Goal: Navigation & Orientation: Go to known website

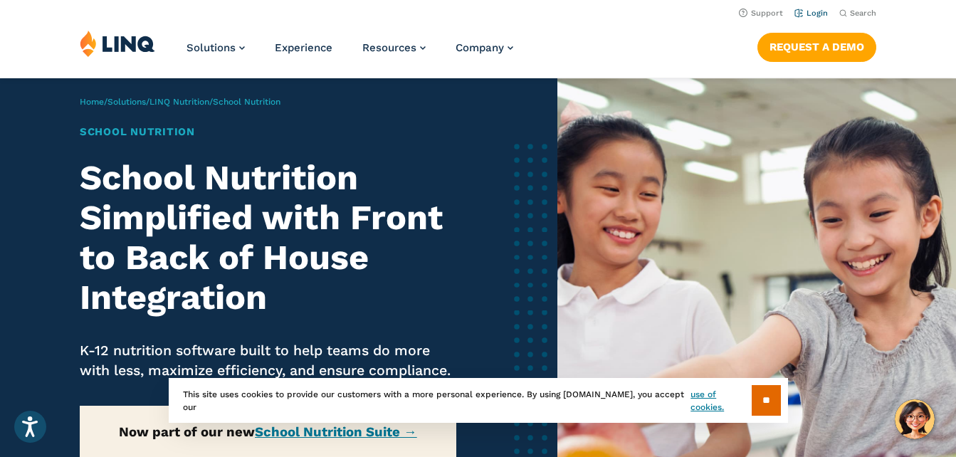
click at [821, 14] on link "Login" at bounding box center [811, 13] width 33 height 9
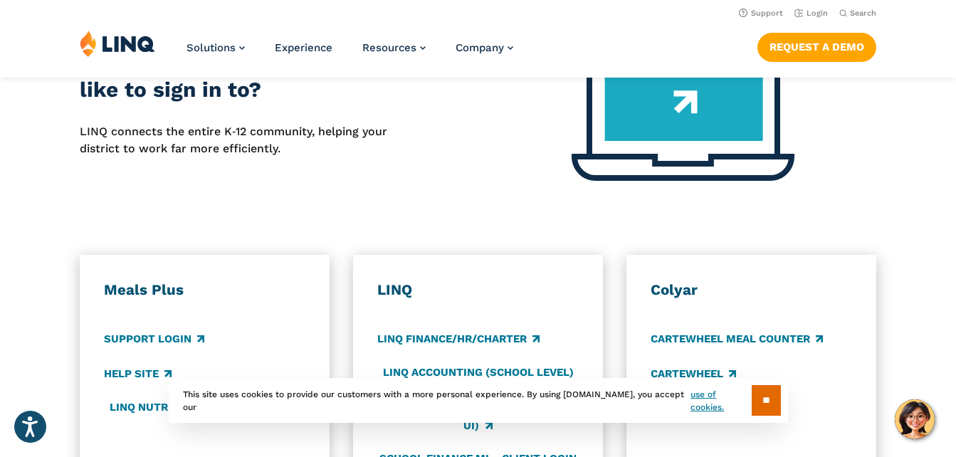
scroll to position [627, 0]
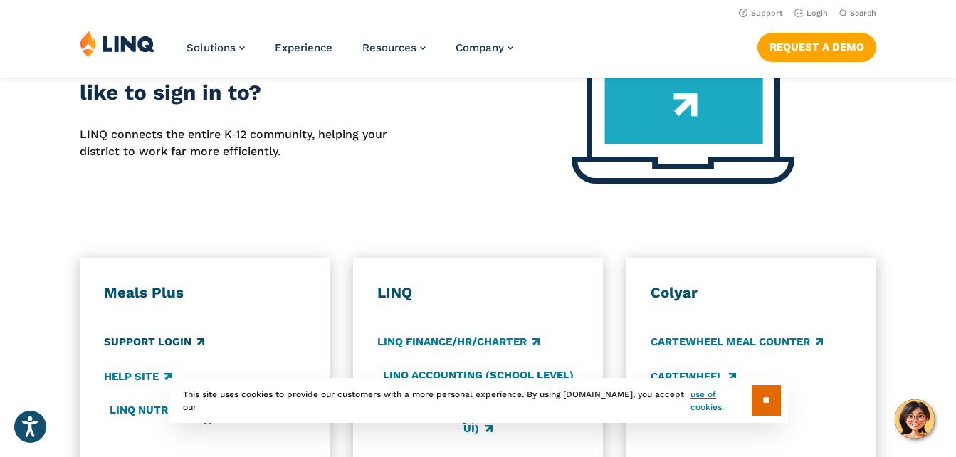
click at [132, 340] on link "Support Login" at bounding box center [154, 343] width 100 height 16
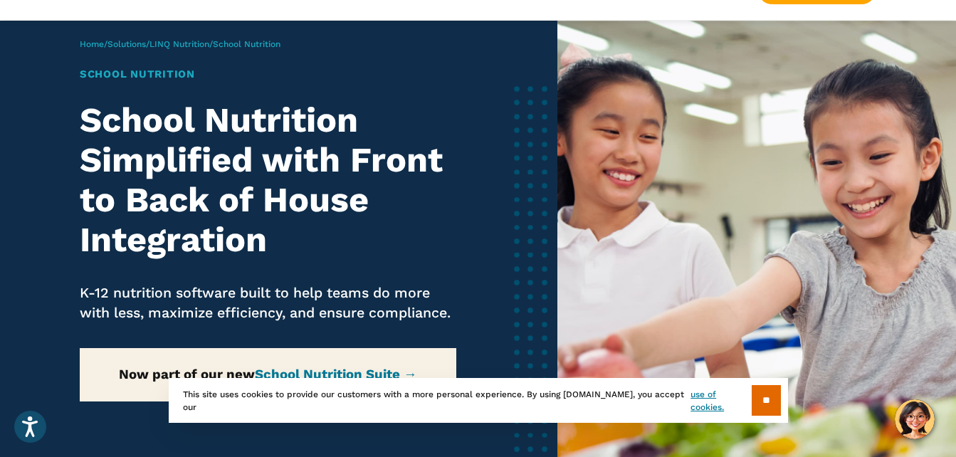
scroll to position [85, 0]
